Goal: Information Seeking & Learning: Check status

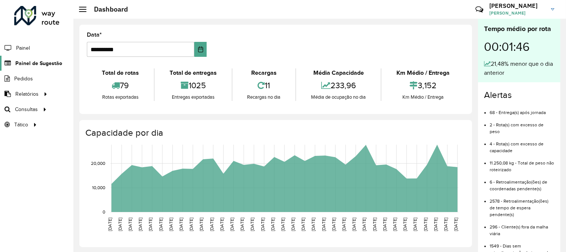
click at [28, 60] on span "Painel de Sugestão" at bounding box center [38, 64] width 47 height 8
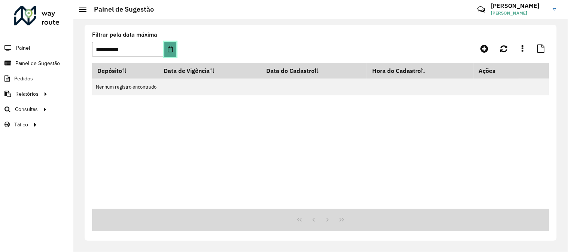
click at [167, 49] on icon "Choose Date" at bounding box center [170, 49] width 6 height 6
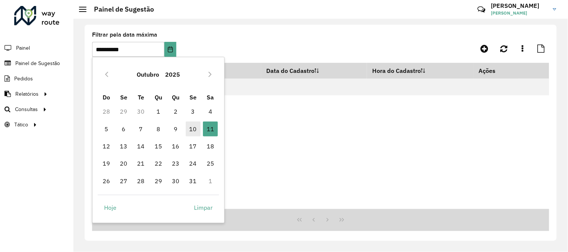
click at [193, 125] on span "10" at bounding box center [193, 129] width 15 height 15
type input "**********"
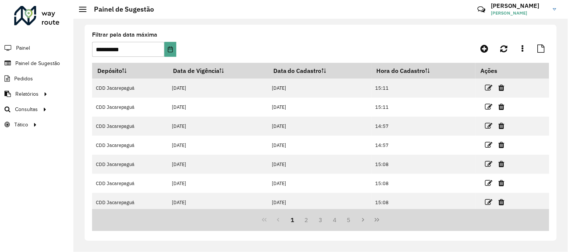
click at [377, 224] on button "Last Page" at bounding box center [377, 220] width 14 height 14
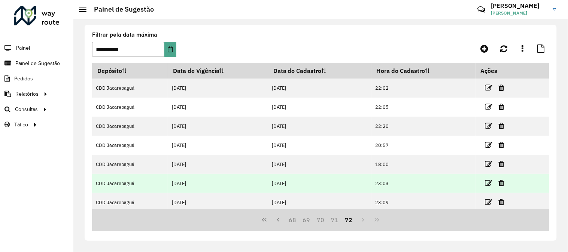
scroll to position [42, 0]
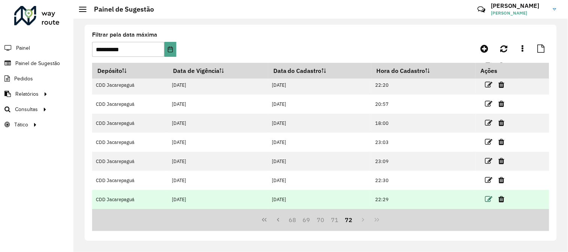
click at [485, 197] on icon at bounding box center [488, 199] width 7 height 7
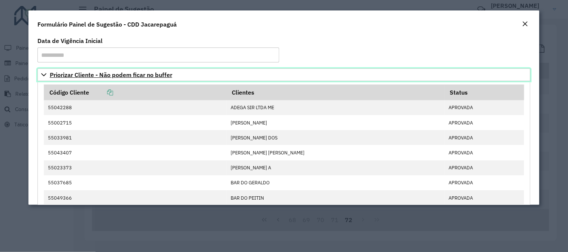
click at [103, 73] on span "Priorizar Cliente - Não podem ficar no buffer" at bounding box center [111, 75] width 122 height 6
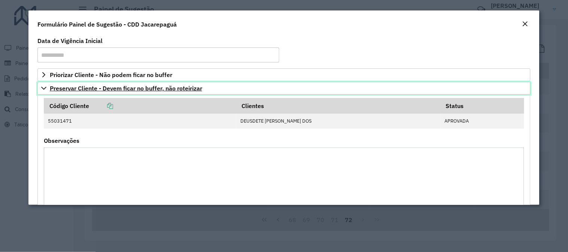
click at [109, 89] on span "Preservar Cliente - Devem ficar no buffer, não roteirizar" at bounding box center [126, 88] width 152 height 6
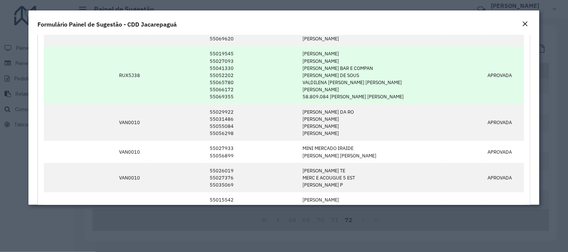
scroll to position [83, 0]
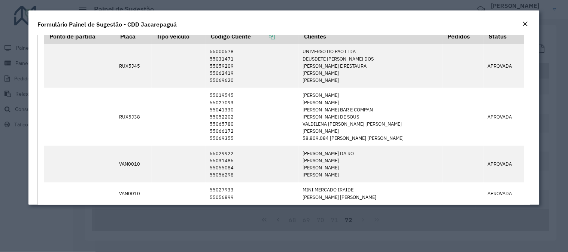
click at [527, 25] on em "Close" at bounding box center [525, 24] width 6 height 6
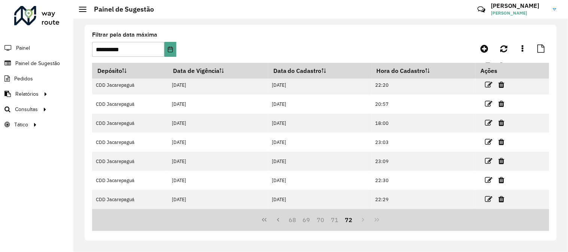
click at [264, 35] on formly-group "**********" at bounding box center [260, 47] width 337 height 31
